Goal: Information Seeking & Learning: Learn about a topic

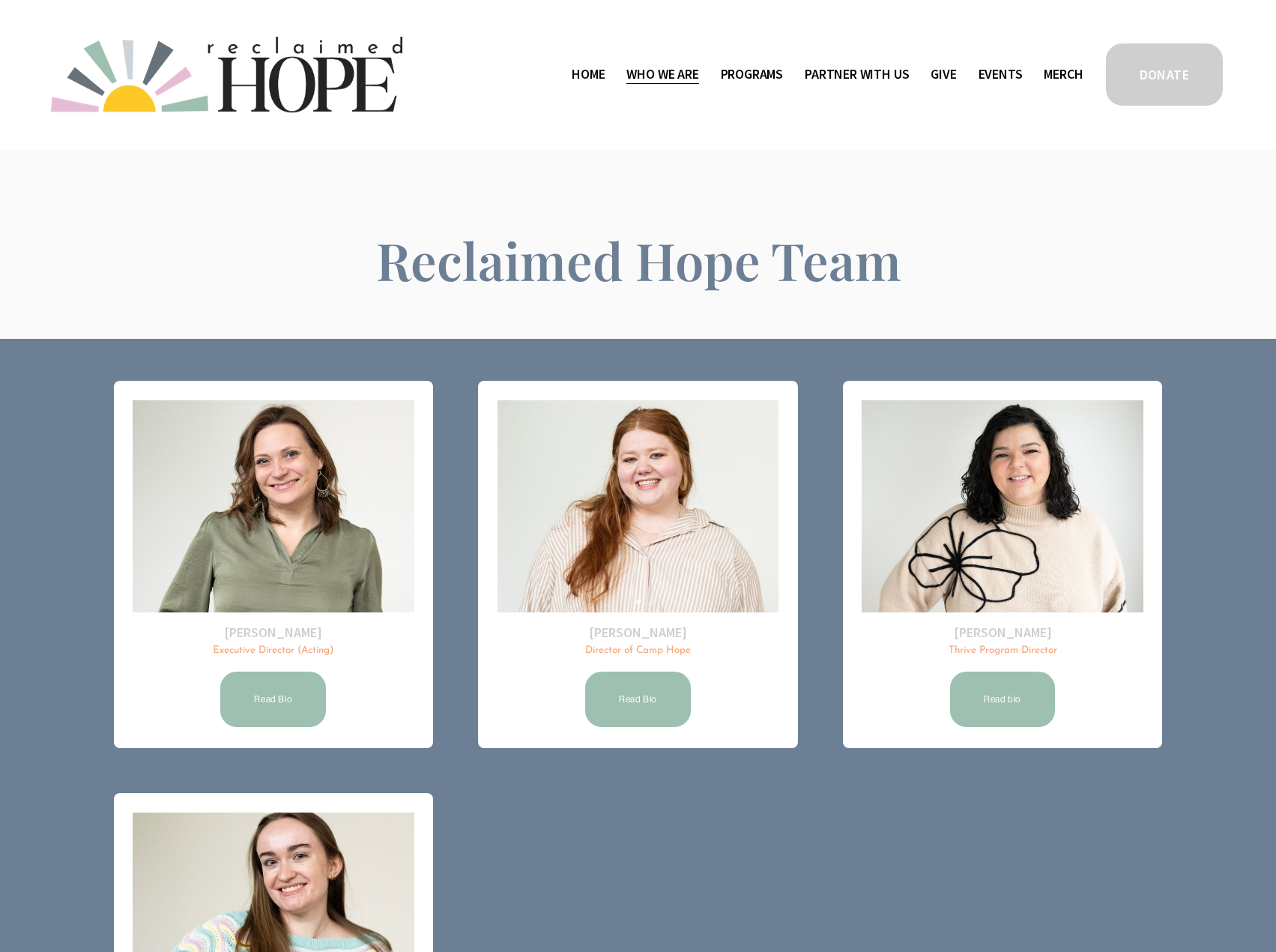
click at [0, 0] on span "Public Documents" at bounding box center [0, 0] width 0 height 0
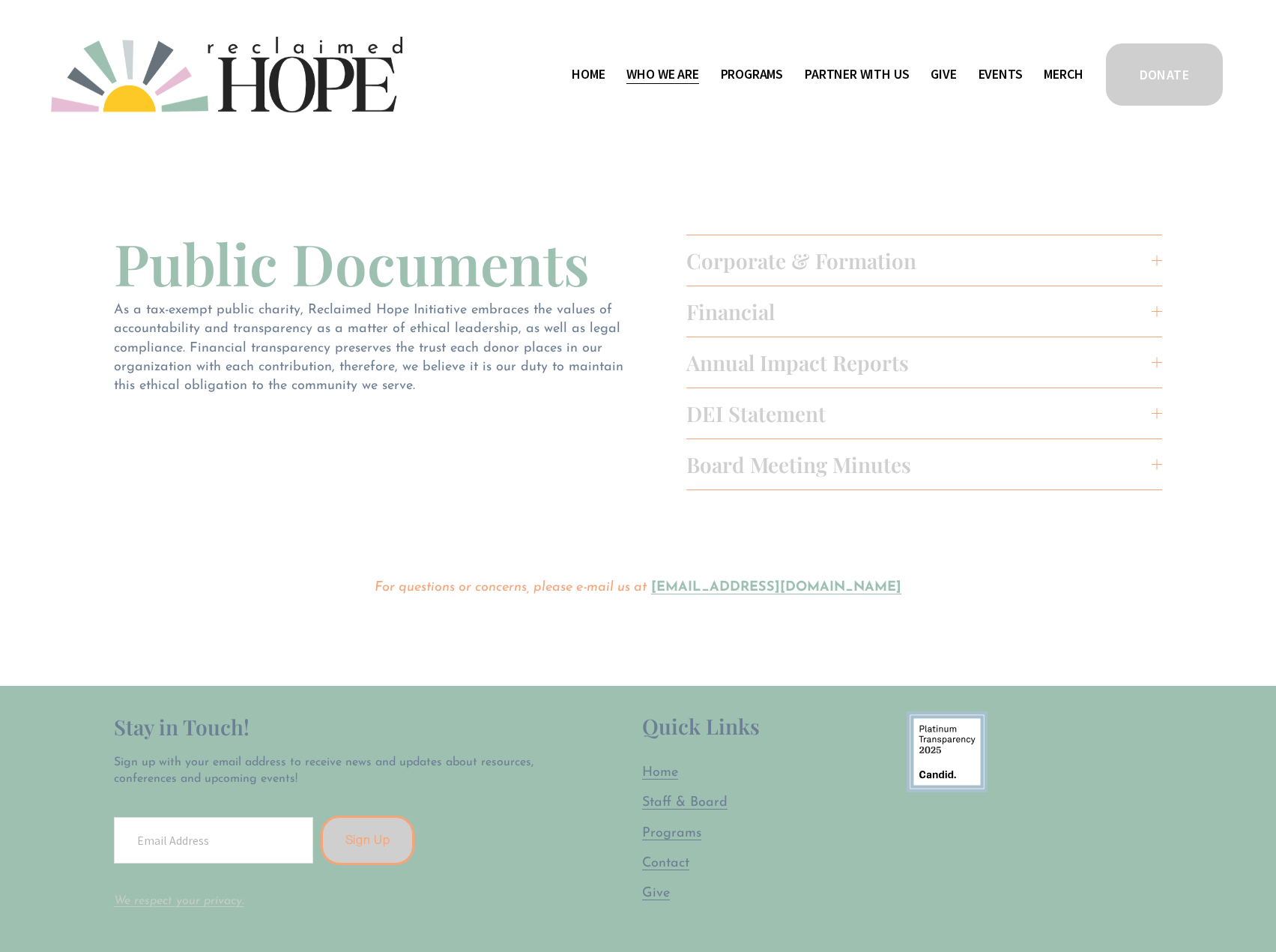
click at [814, 462] on span "Board Meeting Minutes" at bounding box center [919, 465] width 466 height 28
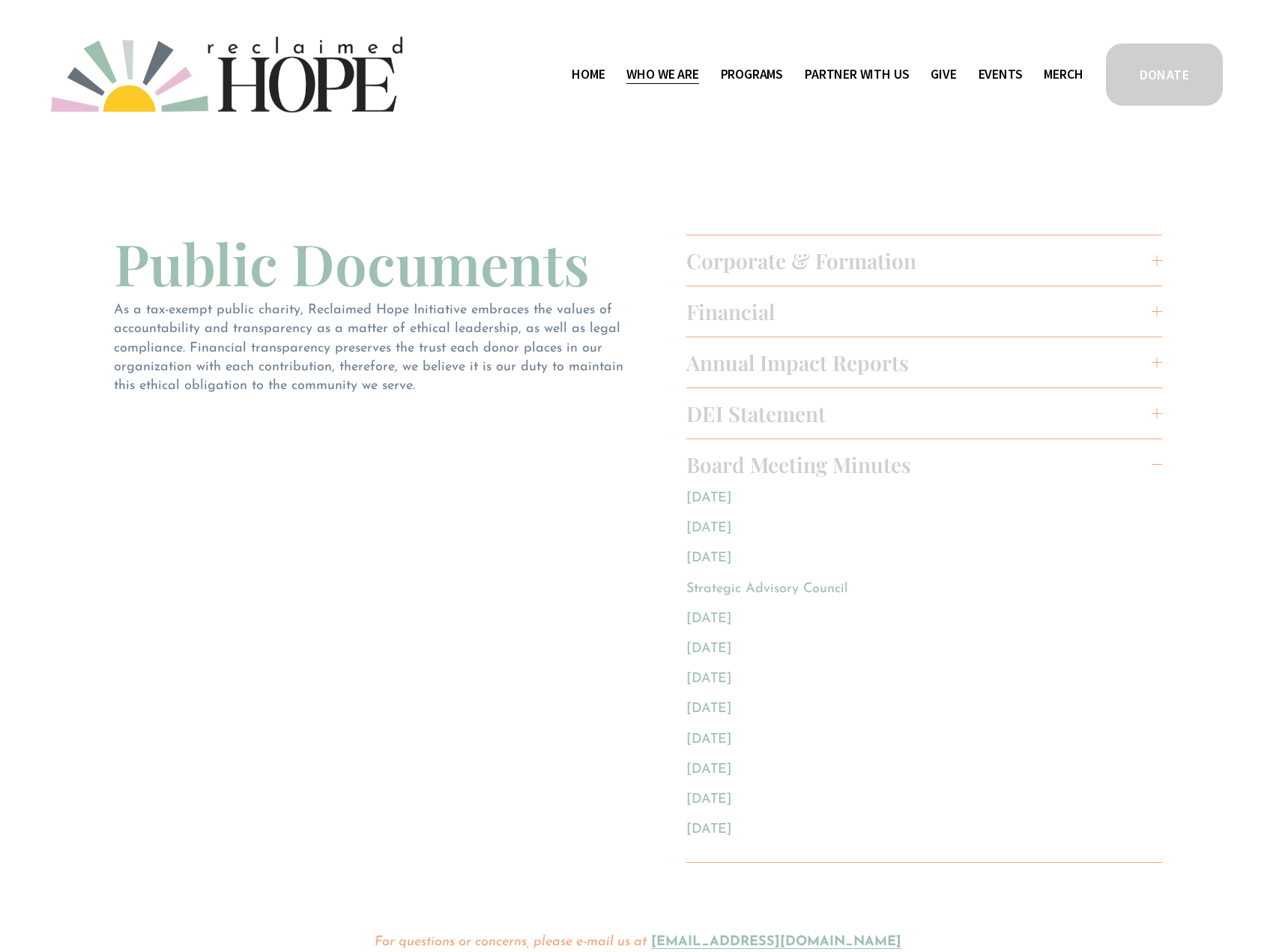
click at [801, 417] on span "DEI Statement" at bounding box center [919, 414] width 466 height 28
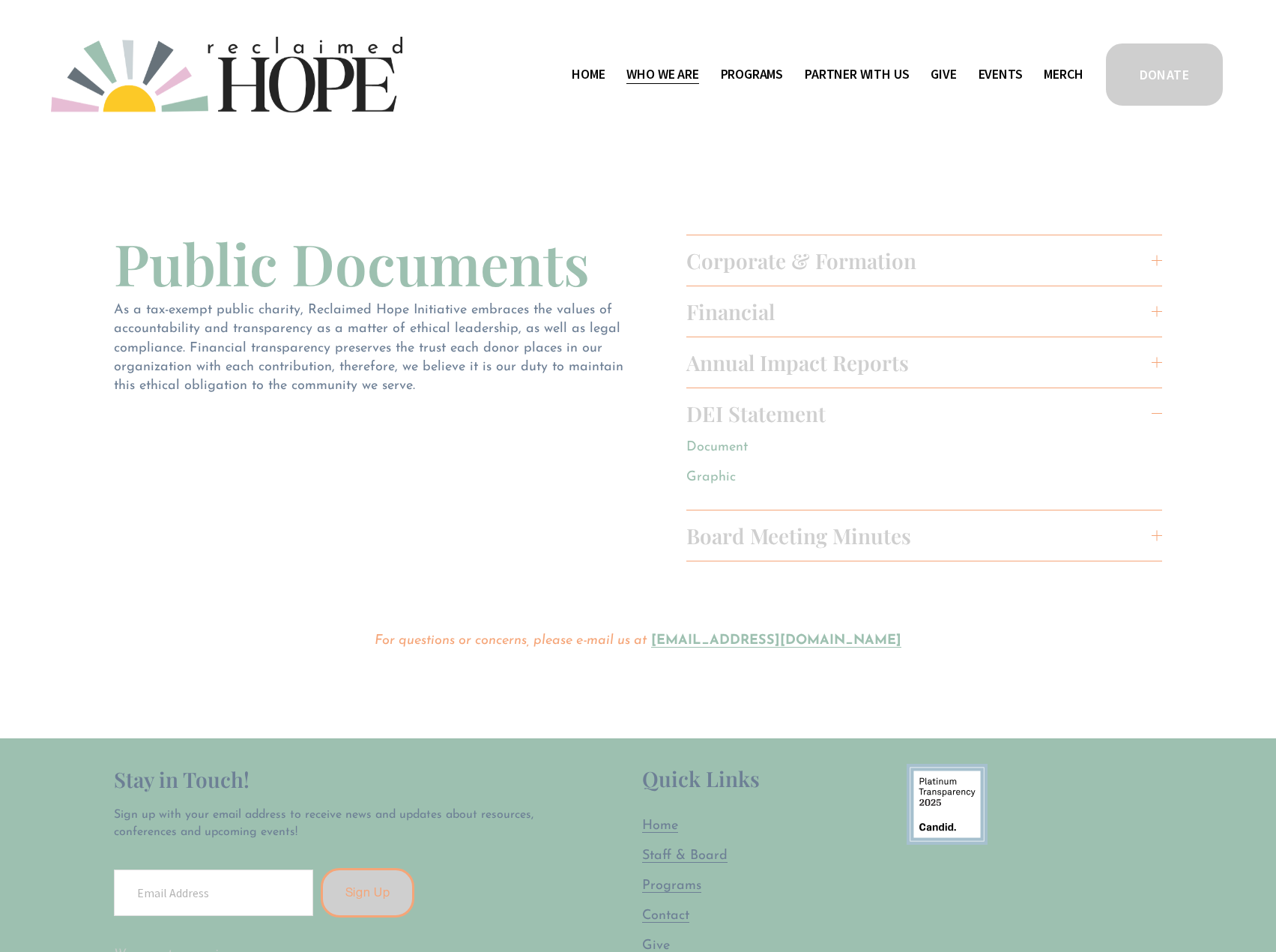
click at [787, 365] on span "Annual Impact Reports" at bounding box center [919, 362] width 466 height 28
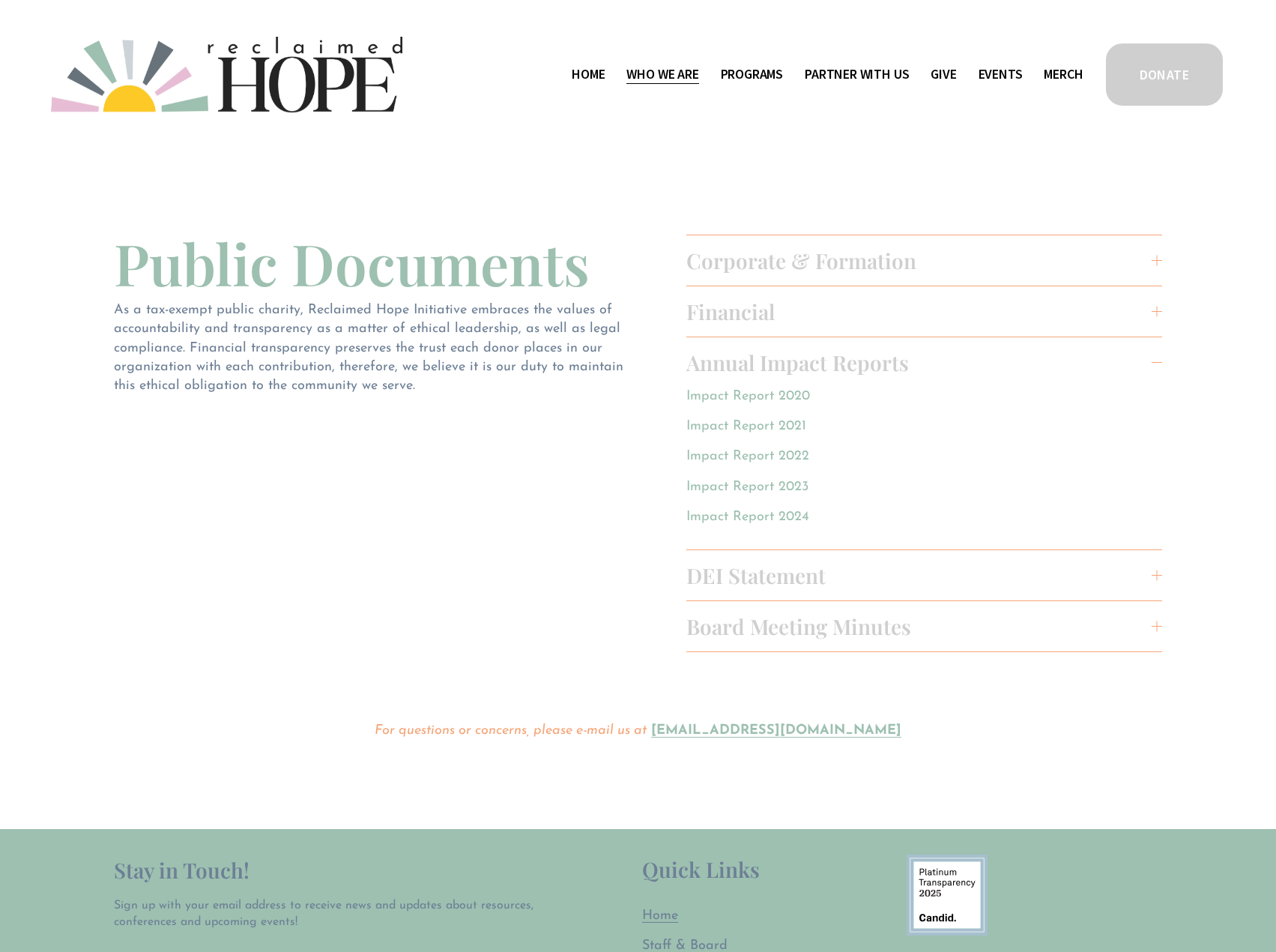
click at [0, 0] on span "Thrive Support Groups" at bounding box center [0, 0] width 0 height 0
